Goal: Check status: Check status

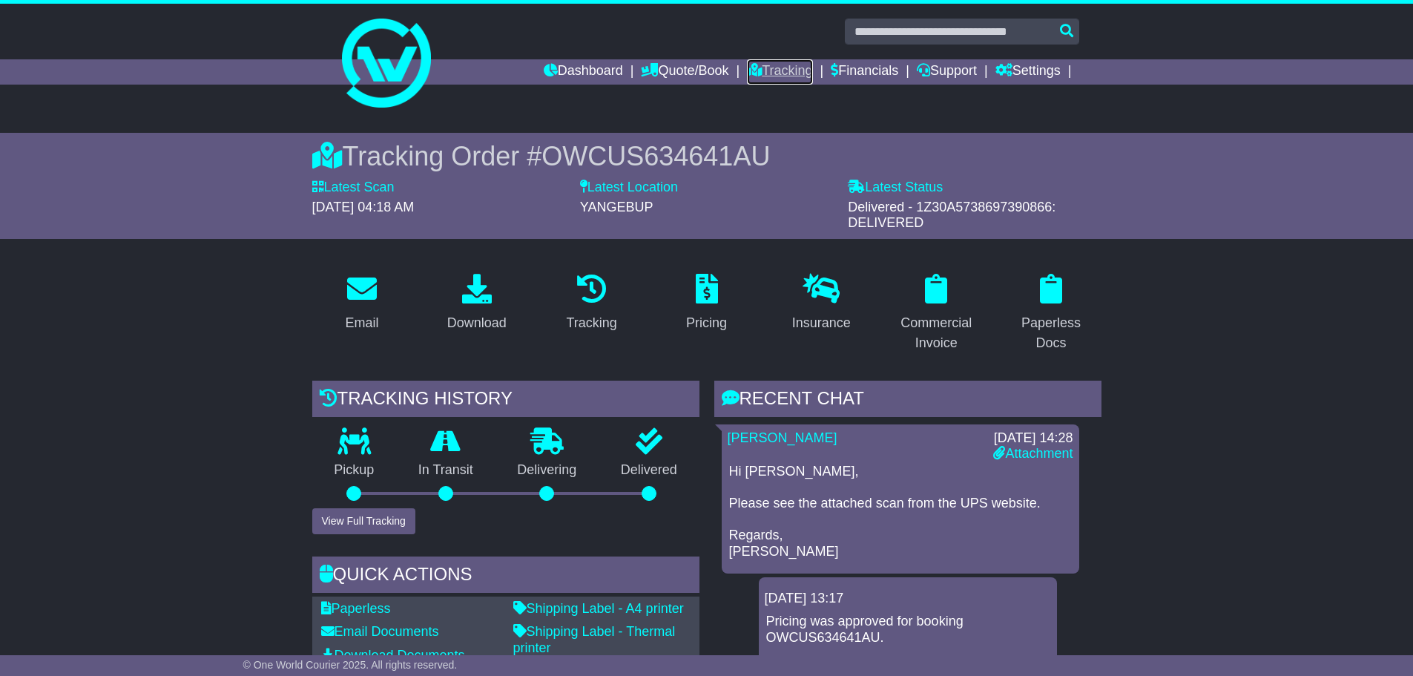
click at [766, 70] on link "Tracking" at bounding box center [779, 71] width 65 height 25
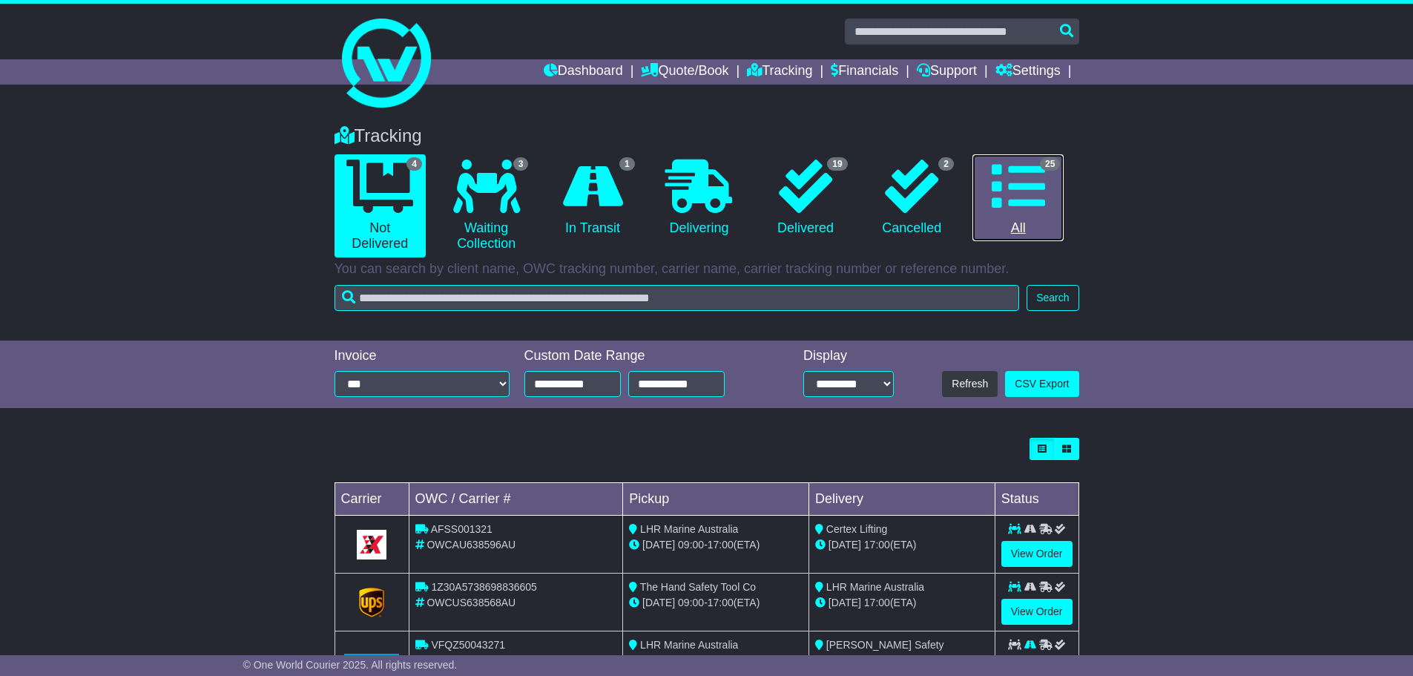
click at [1002, 194] on icon at bounding box center [1018, 186] width 53 height 53
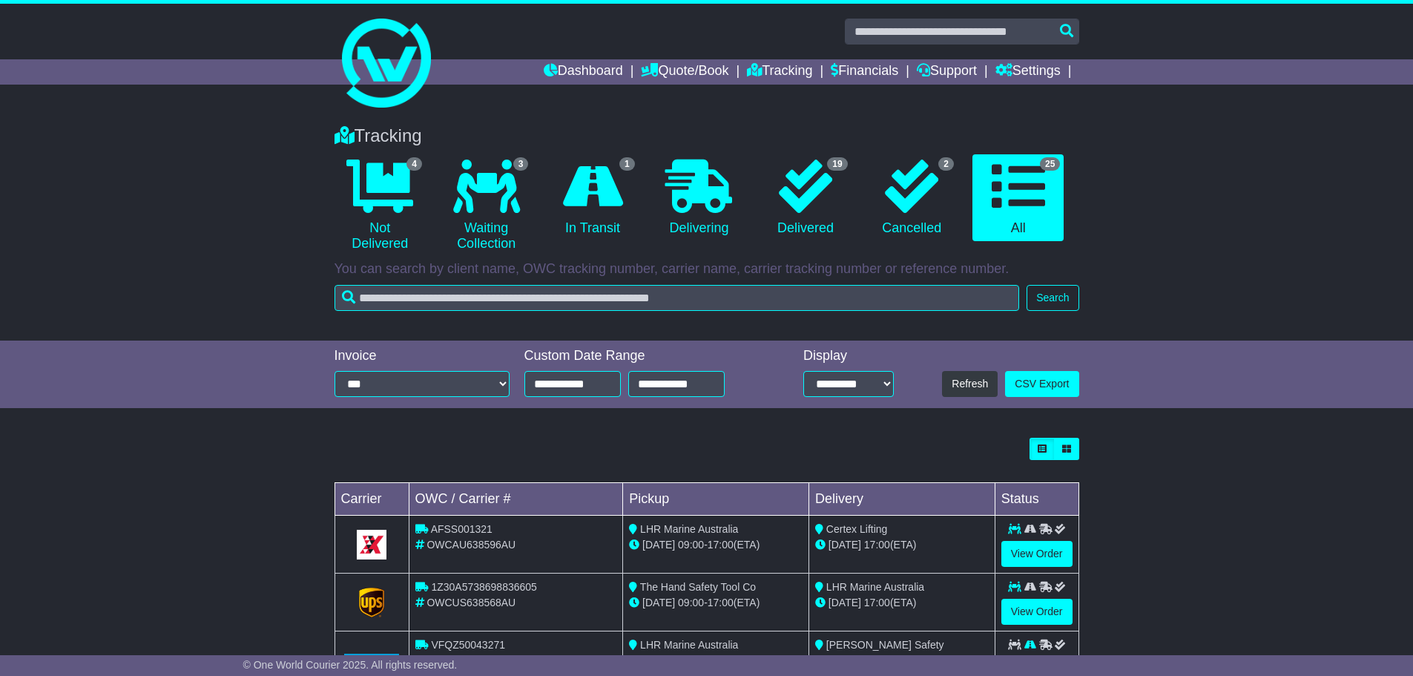
click at [838, 556] on td "Certex Lifting [DATE] 17:00 (ETA)" at bounding box center [902, 545] width 186 height 58
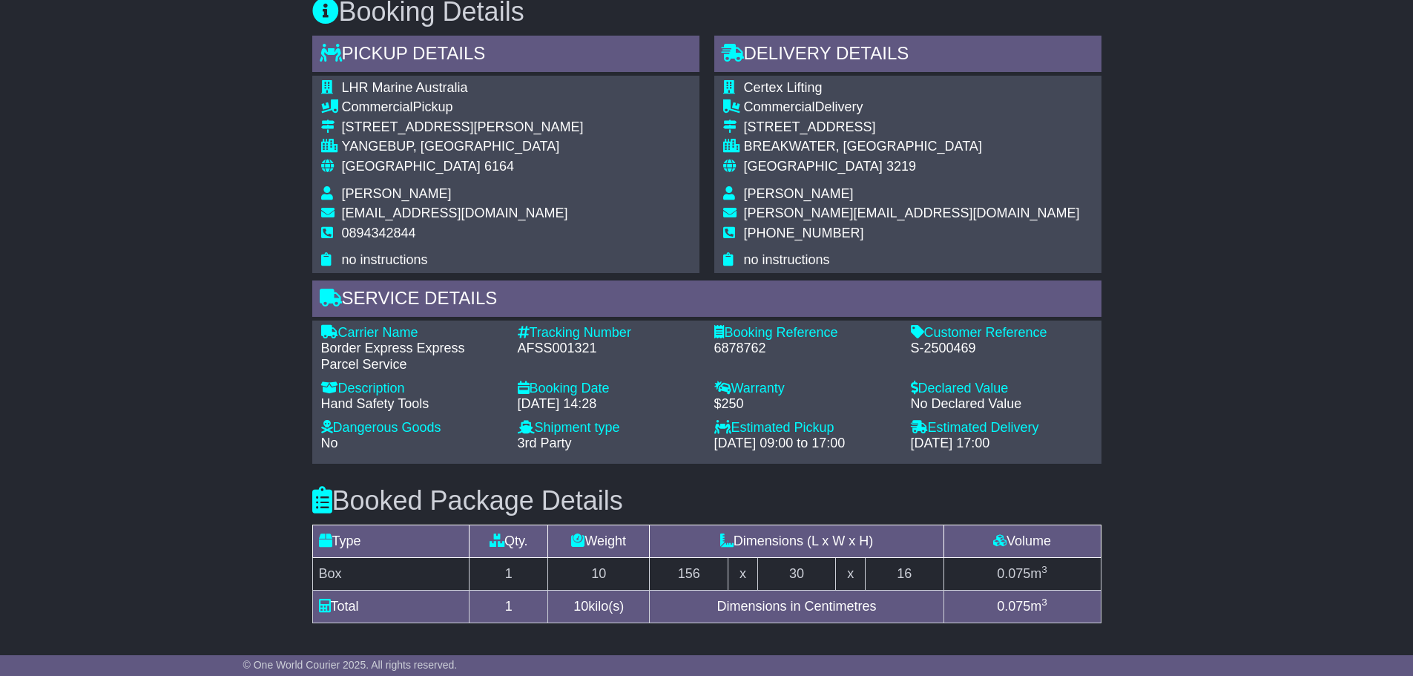
scroll to position [942, 0]
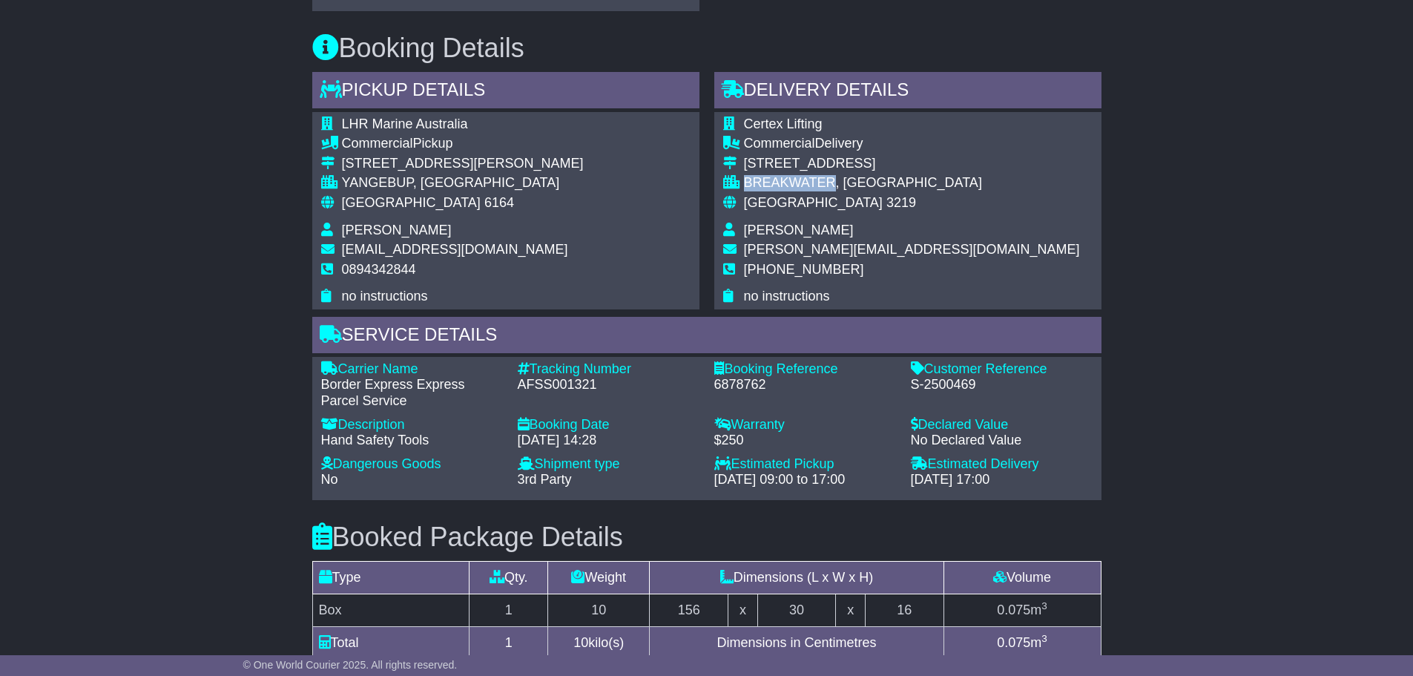
drag, startPoint x: 836, startPoint y: 169, endPoint x: 742, endPoint y: 160, distance: 94.7
click at [742, 175] on tr "BREAKWATER, VIC" at bounding box center [901, 185] width 357 height 20
copy tr "BREAKWATER"
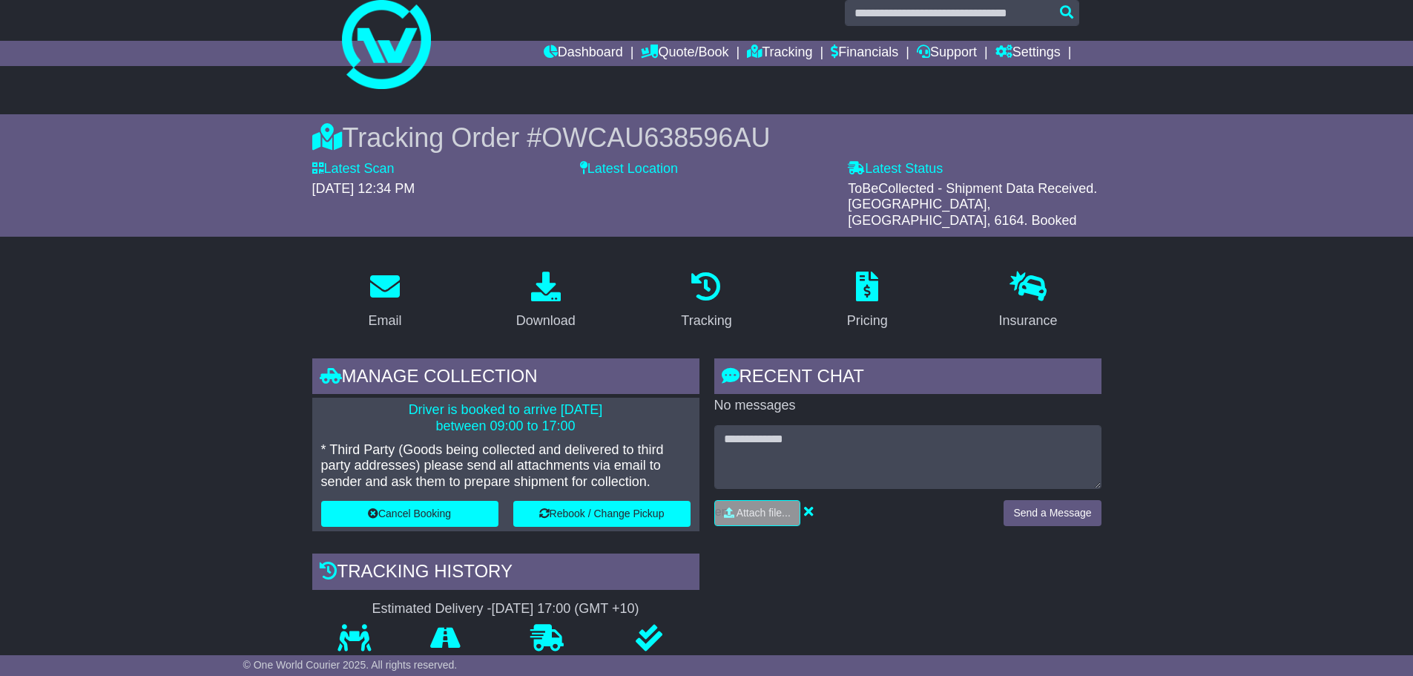
scroll to position [0, 0]
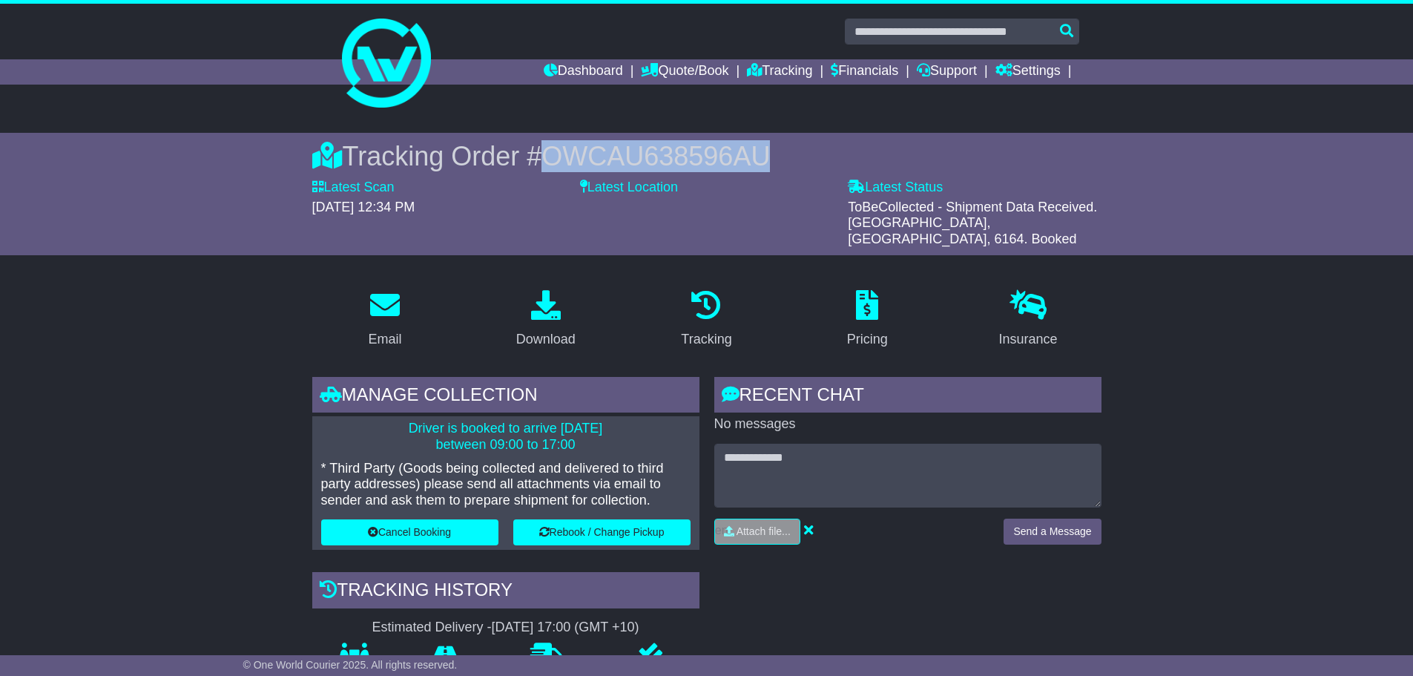
drag, startPoint x: 781, startPoint y: 150, endPoint x: 551, endPoint y: 157, distance: 230.1
click at [551, 157] on div "Tracking Order # OWCAU638596AU" at bounding box center [706, 156] width 789 height 32
copy span "OWCAU638596AU"
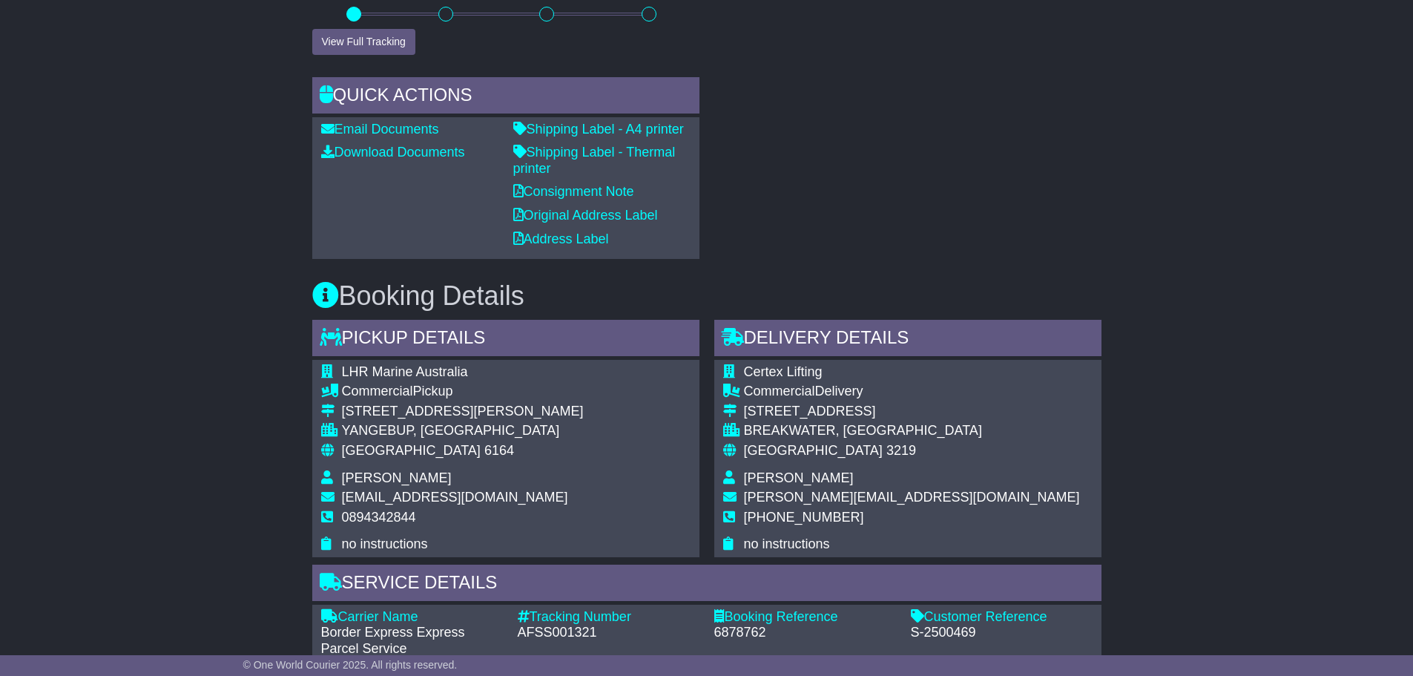
scroll to position [668, 0]
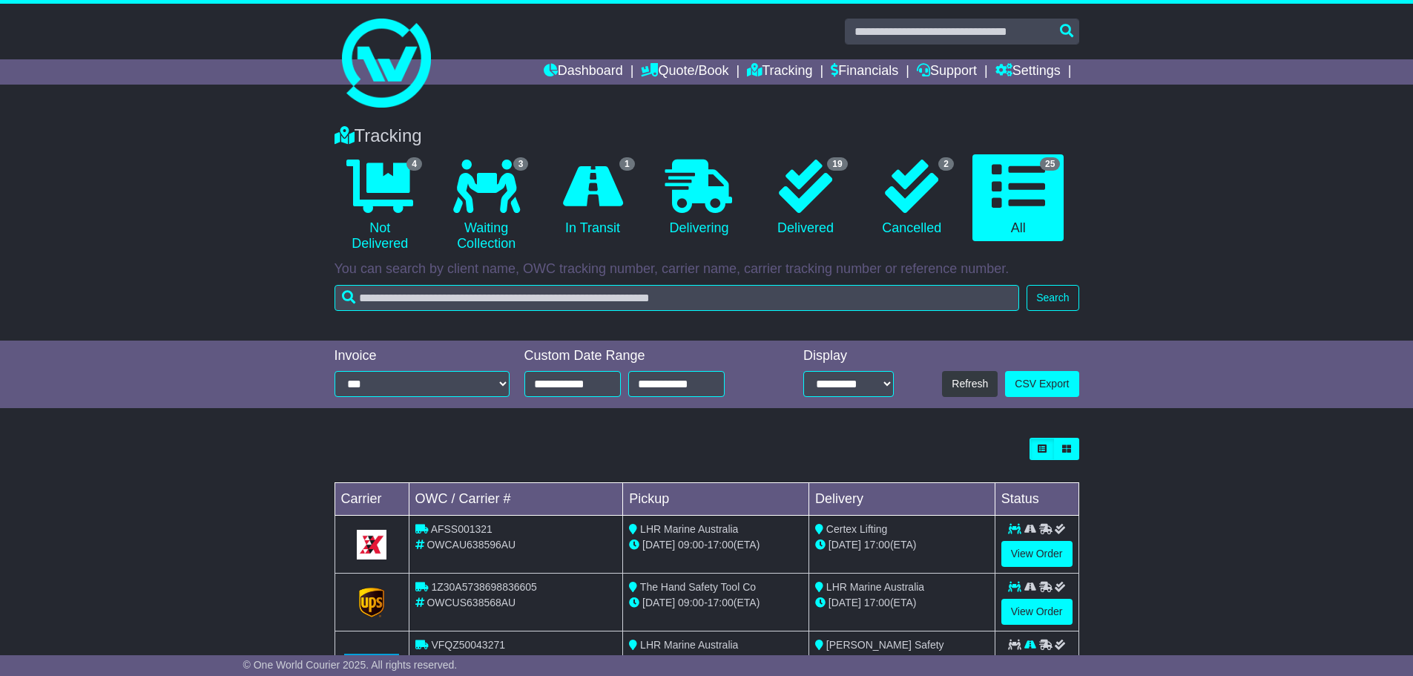
click at [1183, 272] on div "Tracking 4 Not Delivered 3 Waiting Collection 1 In Transit 0 Delivering 2" at bounding box center [706, 226] width 1413 height 230
